Goal: Find specific page/section: Find specific page/section

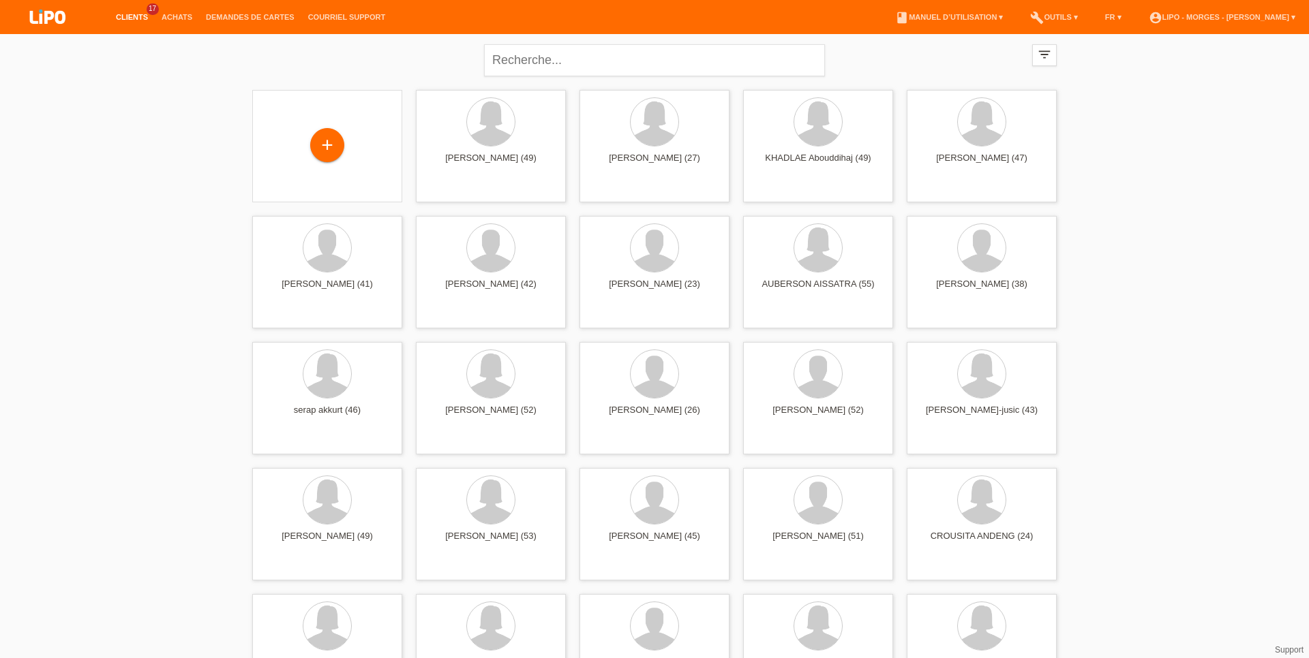
click at [179, 13] on li "Achats" at bounding box center [177, 17] width 44 height 35
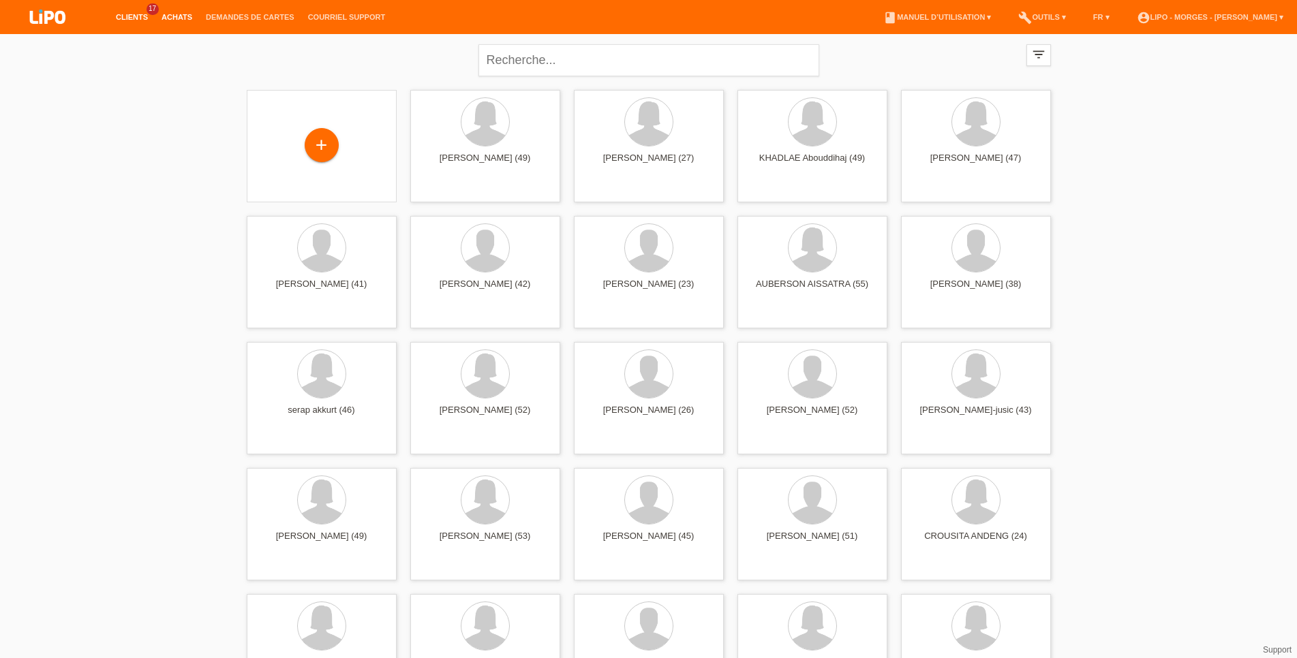
click at [180, 18] on link "Achats" at bounding box center [177, 17] width 44 height 8
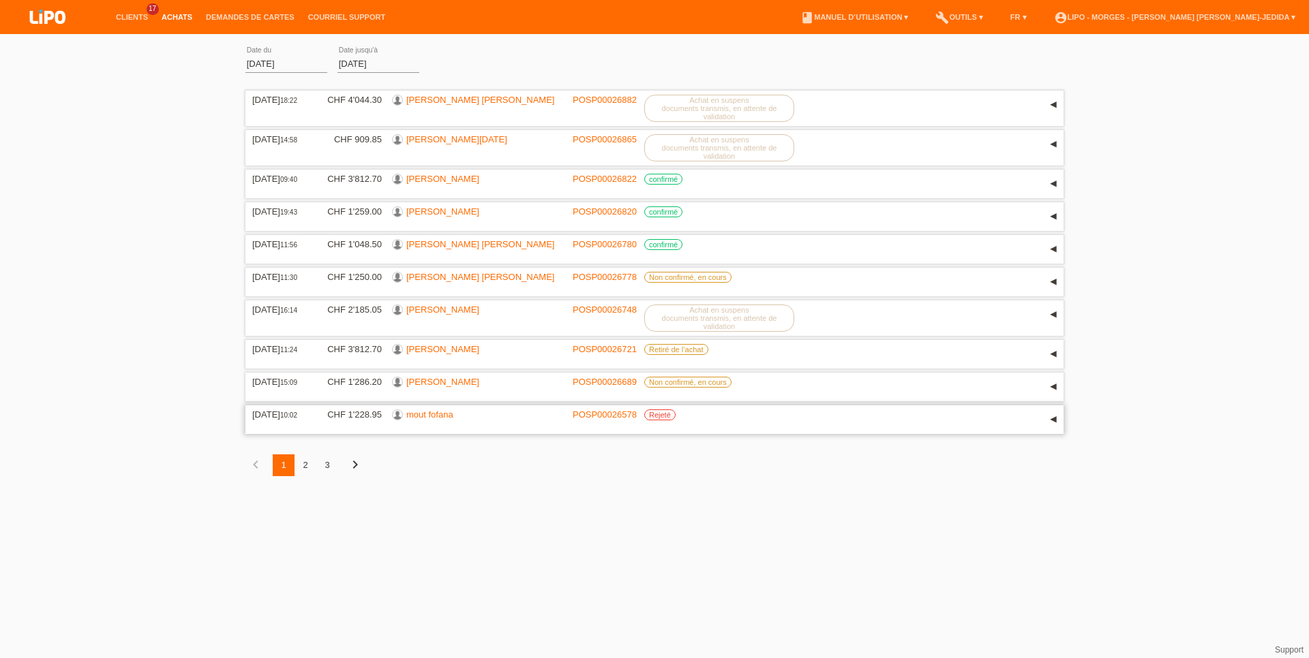
click at [436, 420] on link "mout fofana" at bounding box center [429, 415] width 47 height 10
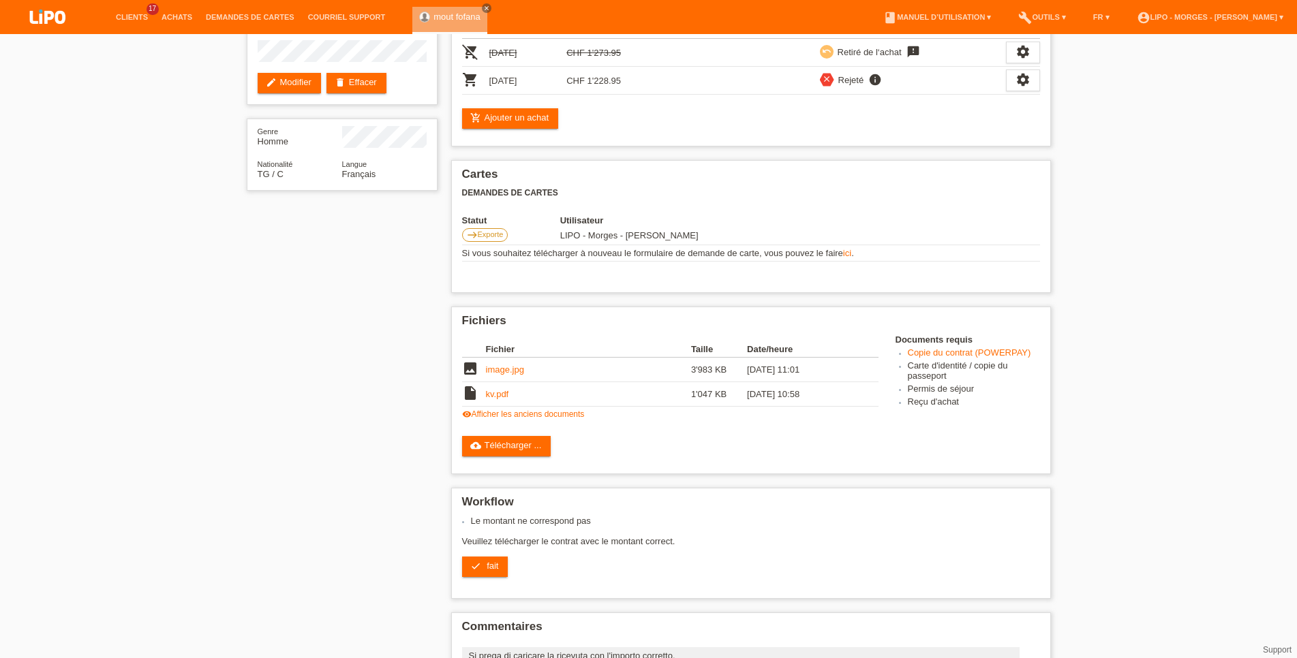
scroll to position [108, 0]
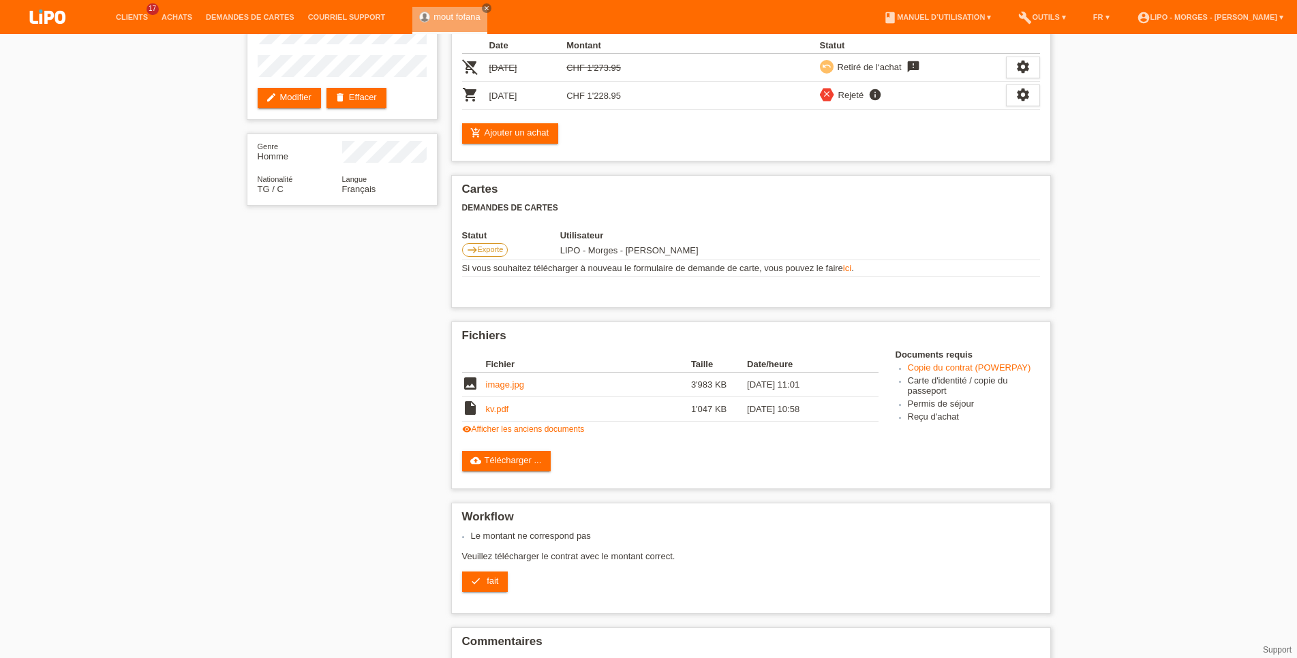
click at [248, 13] on li "Demandes de cartes" at bounding box center [250, 17] width 102 height 35
click at [245, 15] on link "Demandes de cartes" at bounding box center [250, 17] width 102 height 8
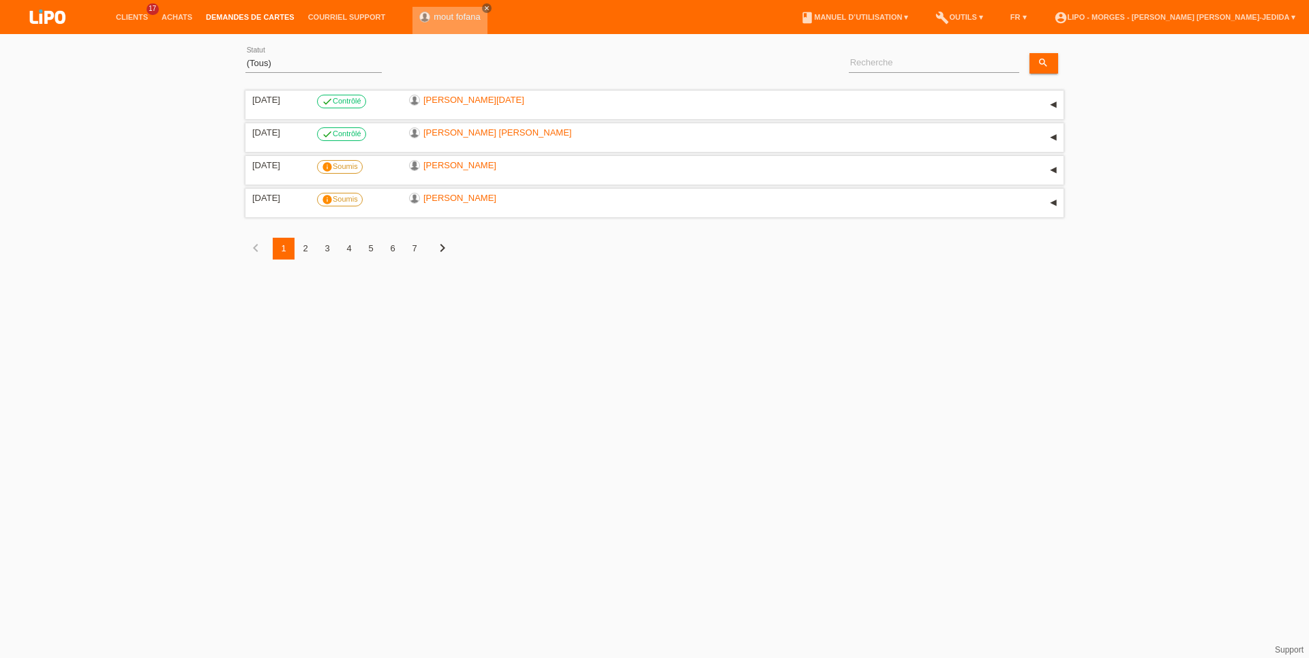
click at [482, 10] on link "close" at bounding box center [487, 8] width 10 height 10
click at [915, 67] on input at bounding box center [934, 63] width 170 height 17
click at [143, 15] on link "Clients" at bounding box center [132, 17] width 46 height 8
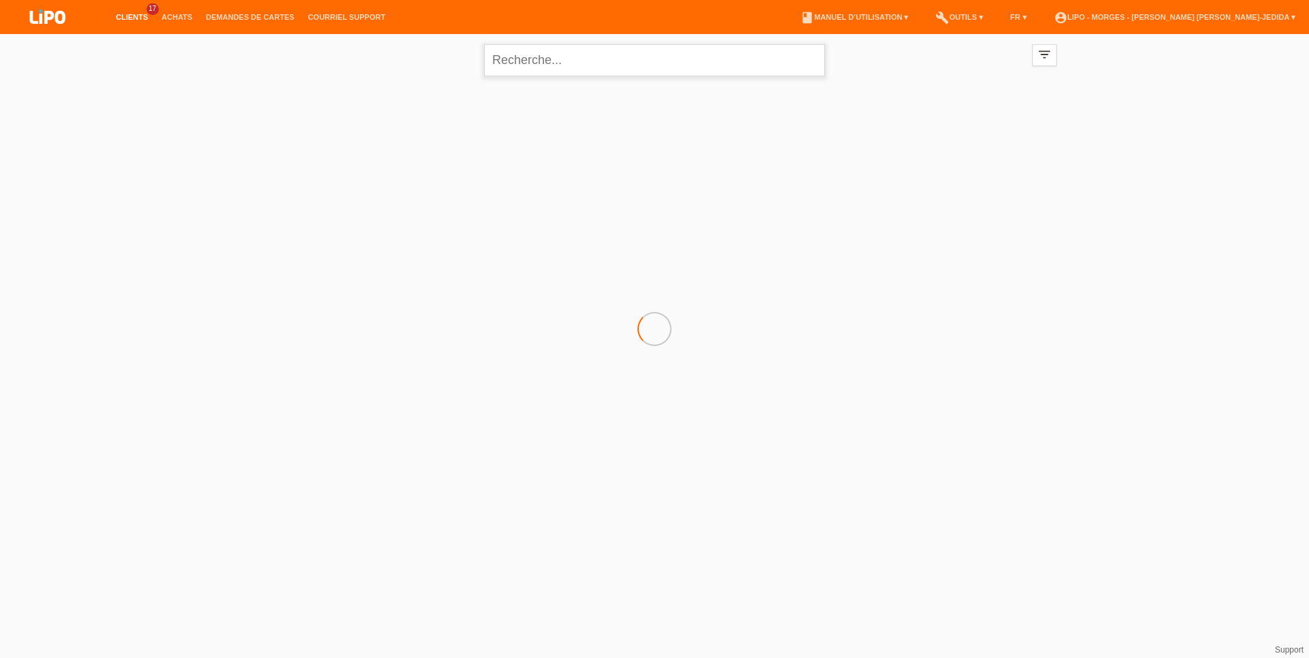
click at [605, 74] on input "text" at bounding box center [654, 60] width 341 height 32
type input "da silva"
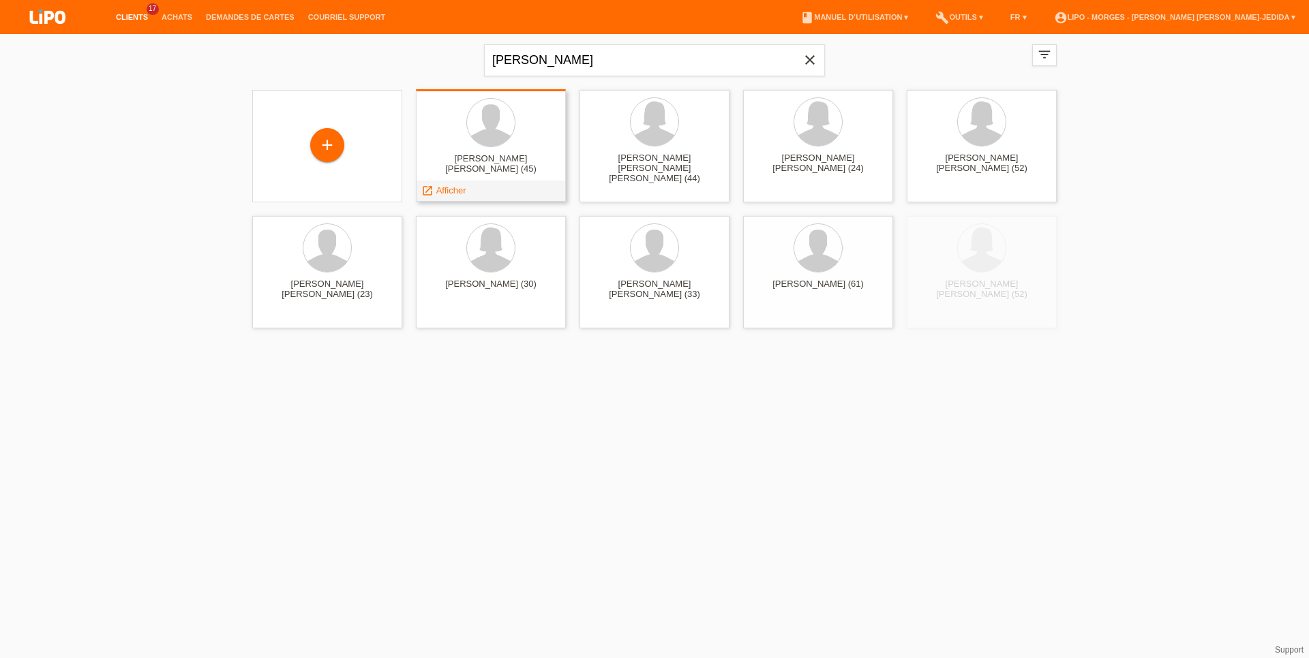
click at [472, 152] on div "LUIS DA SILVA CATARINO (45) launch Afficher" at bounding box center [491, 145] width 150 height 112
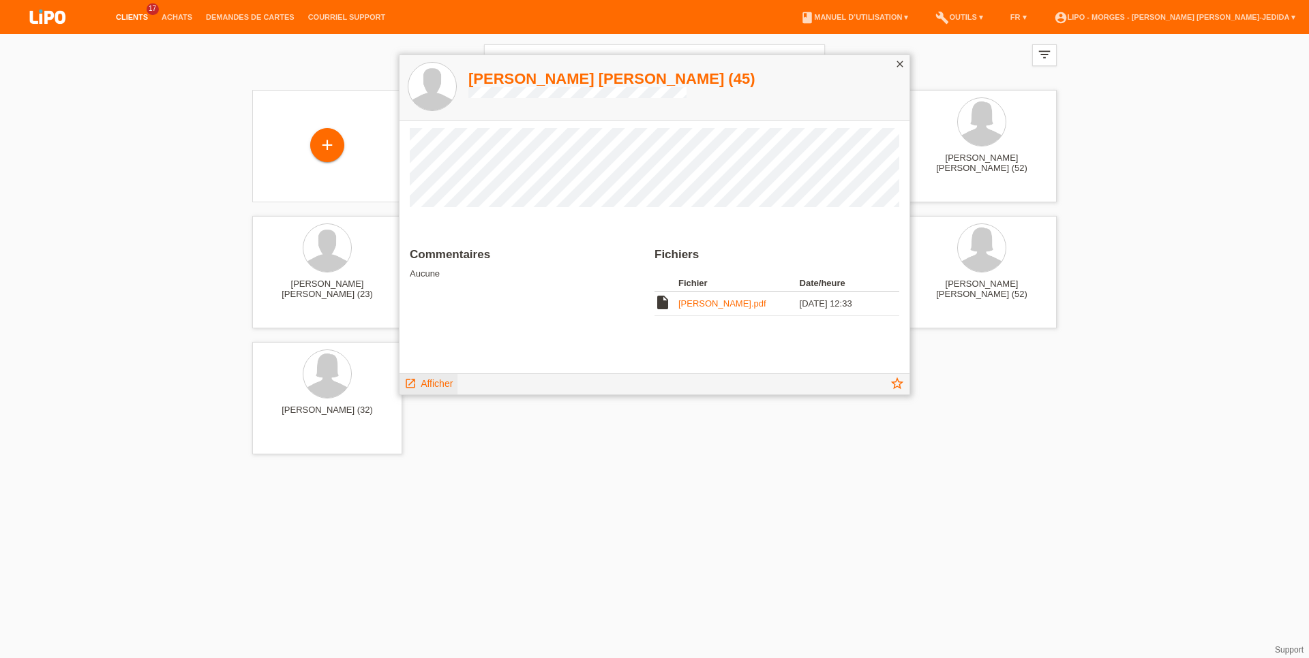
click at [453, 386] on span "Afficher" at bounding box center [437, 383] width 32 height 11
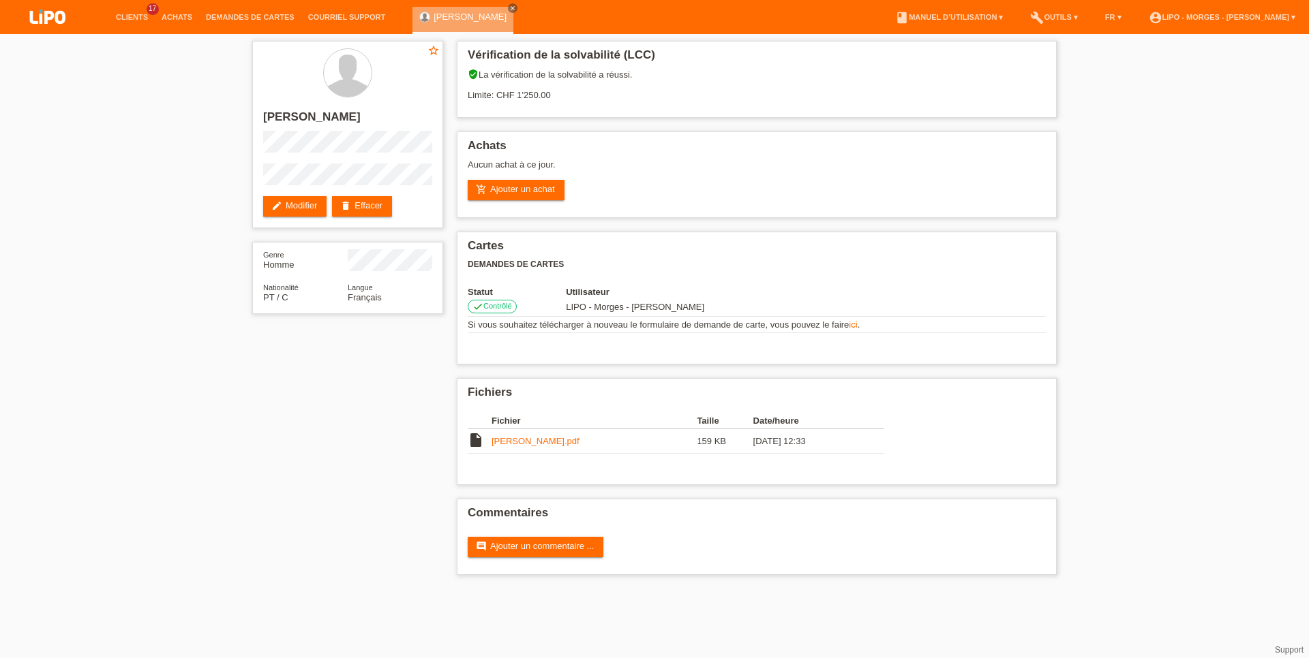
click at [134, 12] on li "Clients 17" at bounding box center [132, 17] width 46 height 35
click at [138, 16] on link "Clients" at bounding box center [132, 17] width 46 height 8
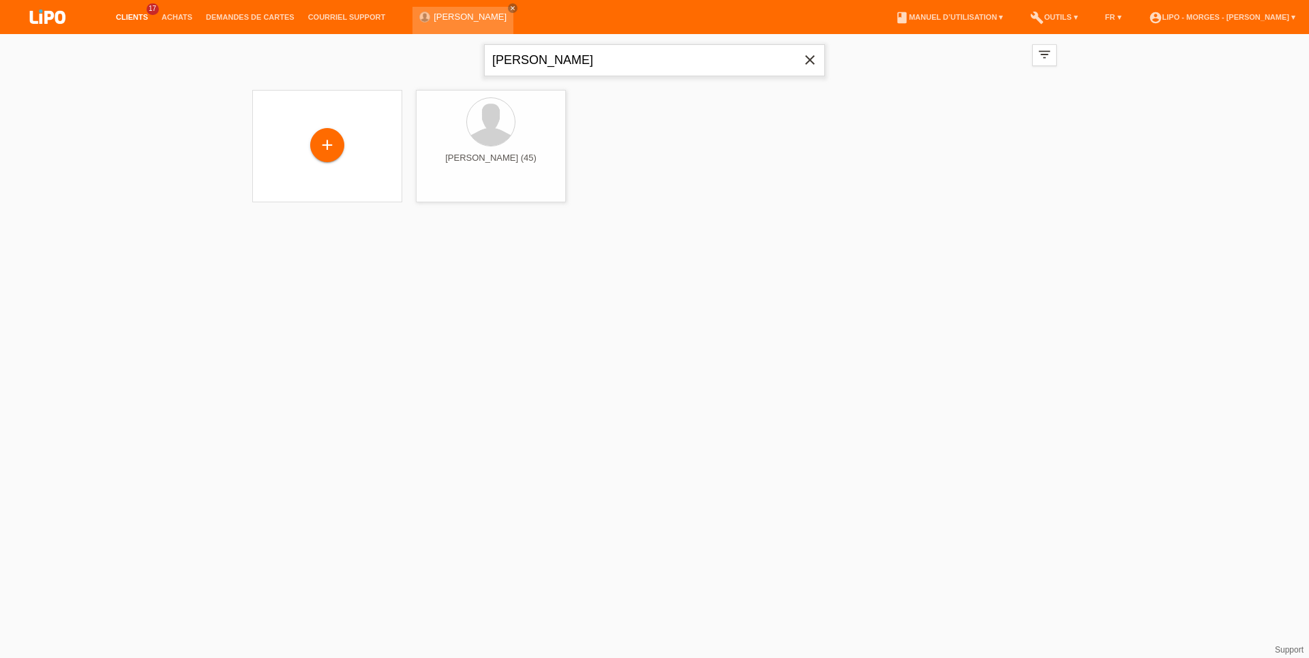
click at [545, 65] on input "da silva" at bounding box center [654, 60] width 341 height 32
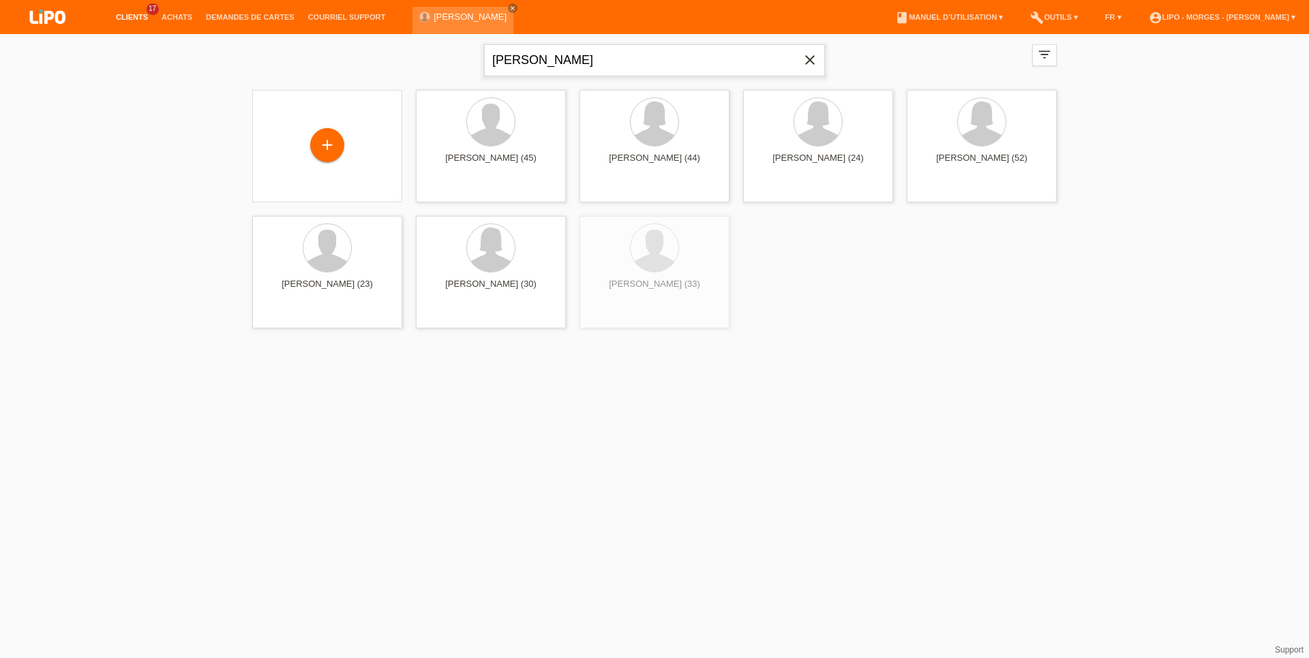
drag, startPoint x: 545, startPoint y: 65, endPoint x: 429, endPoint y: 71, distance: 116.0
click at [484, 71] on input "da silva" at bounding box center [654, 60] width 341 height 32
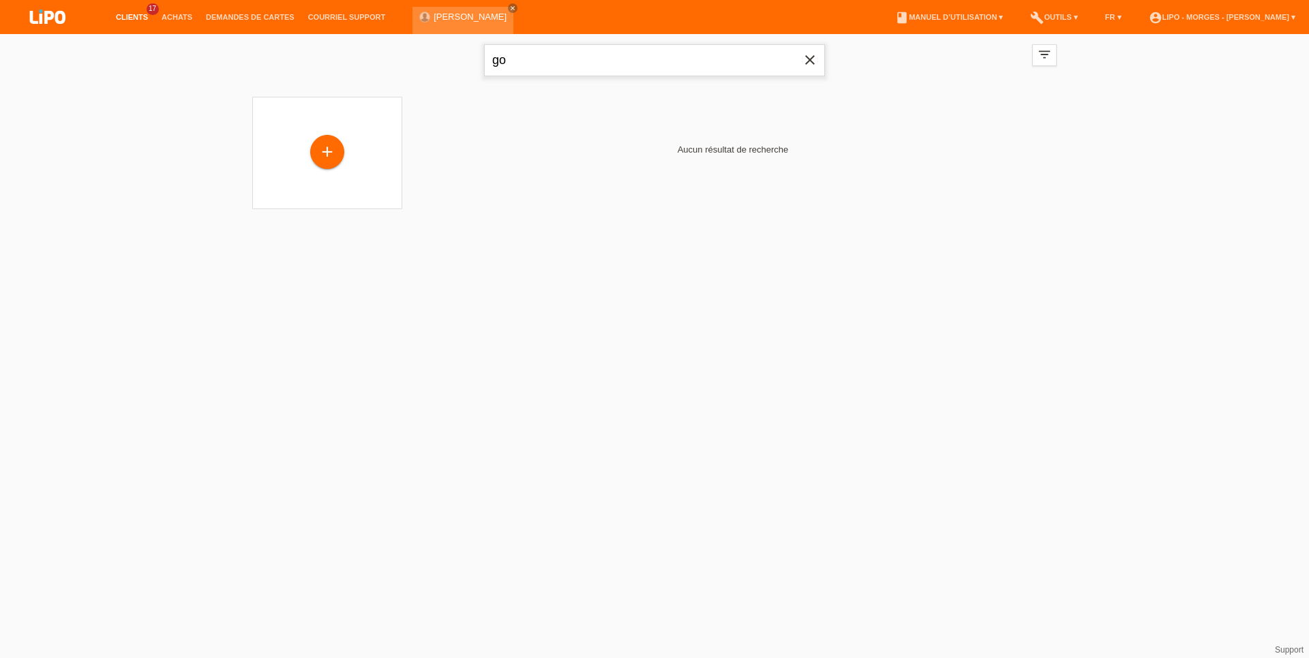
type input "g"
click at [632, 57] on input "text" at bounding box center [654, 60] width 341 height 32
type input "gomes"
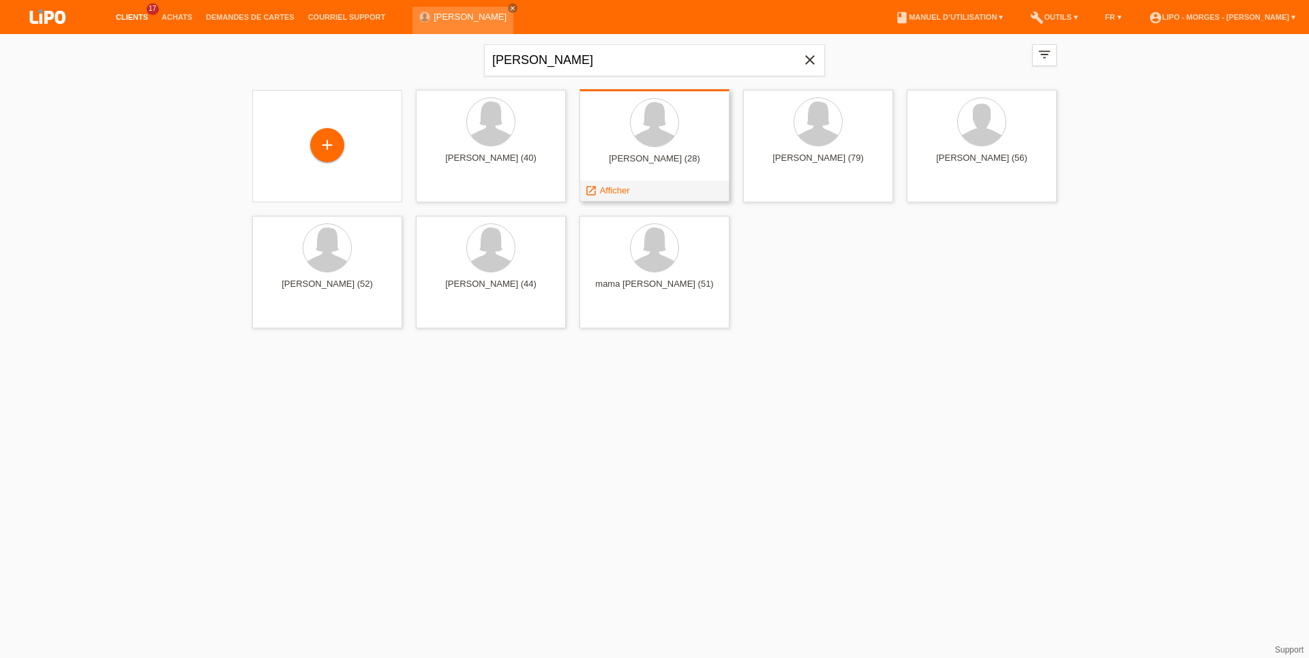
click at [624, 129] on div at bounding box center [654, 123] width 128 height 51
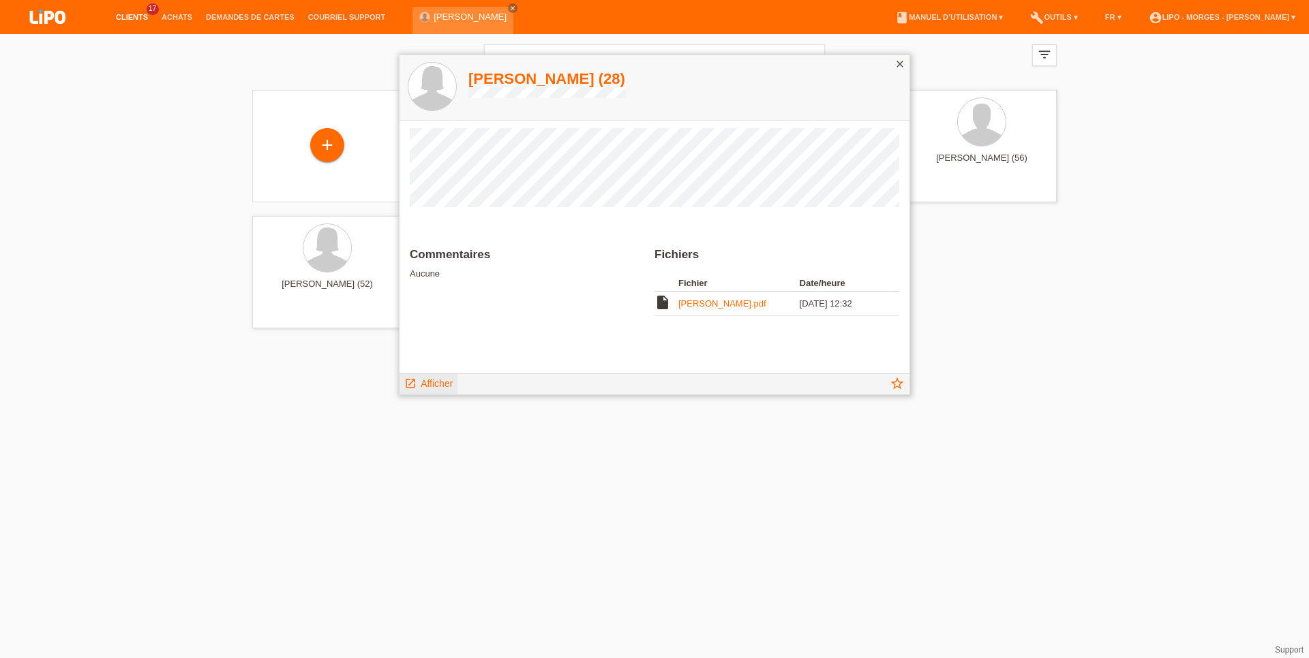
click at [444, 388] on span "Afficher" at bounding box center [437, 383] width 32 height 11
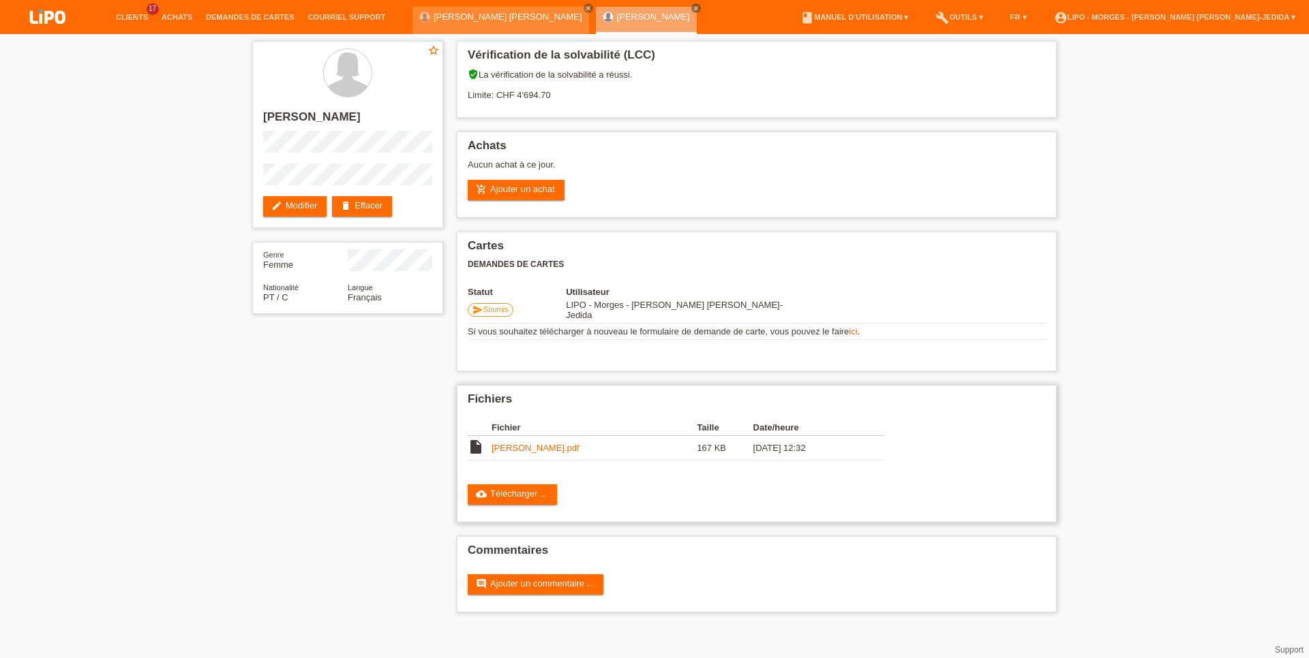
click at [504, 451] on link "[PERSON_NAME].pdf" at bounding box center [535, 448] width 88 height 10
